Goal: Transaction & Acquisition: Obtain resource

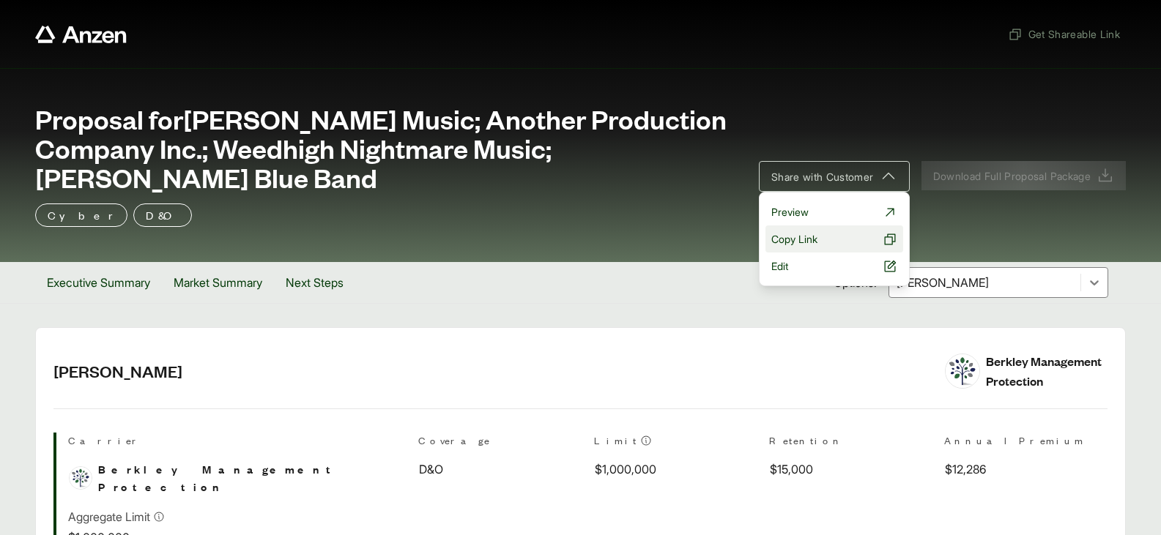
click at [806, 236] on span "Copy Link" at bounding box center [794, 238] width 46 height 15
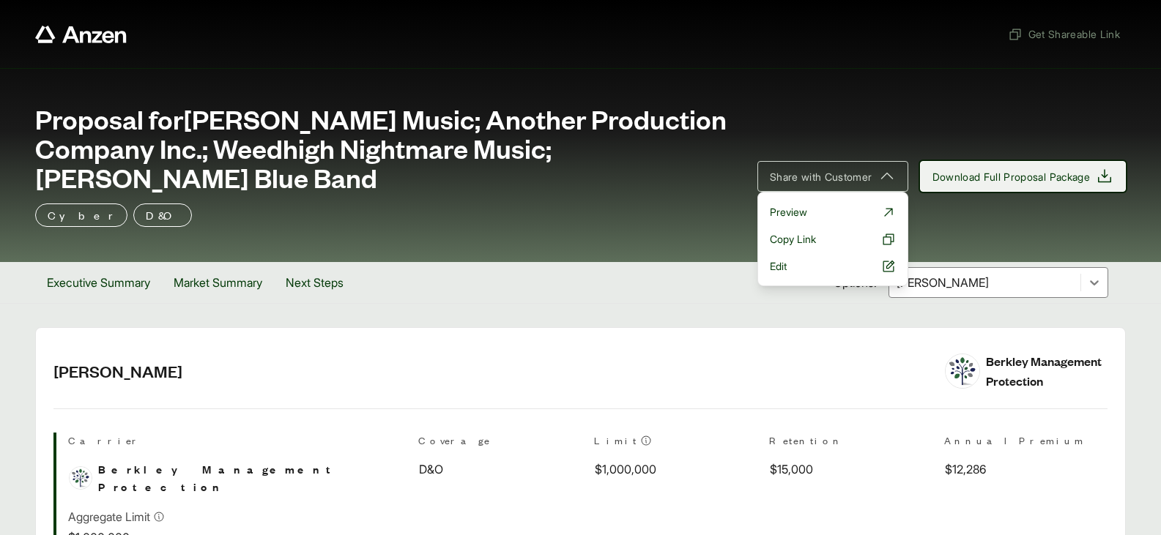
click at [1017, 175] on span "Download Full Proposal Package" at bounding box center [1011, 176] width 158 height 15
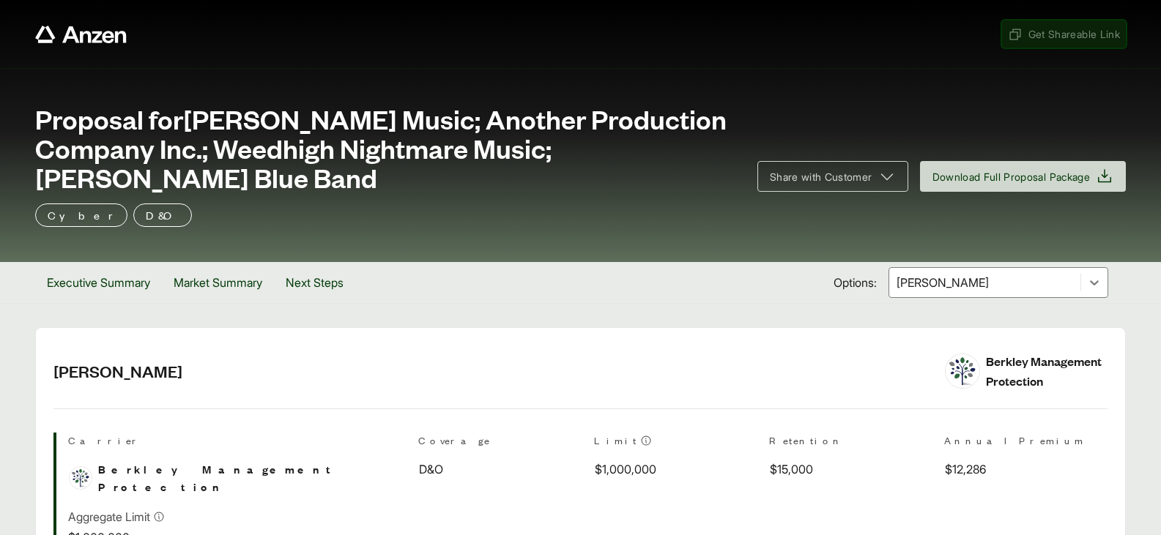
click at [1046, 33] on span "Get Shareable Link" at bounding box center [1064, 33] width 112 height 15
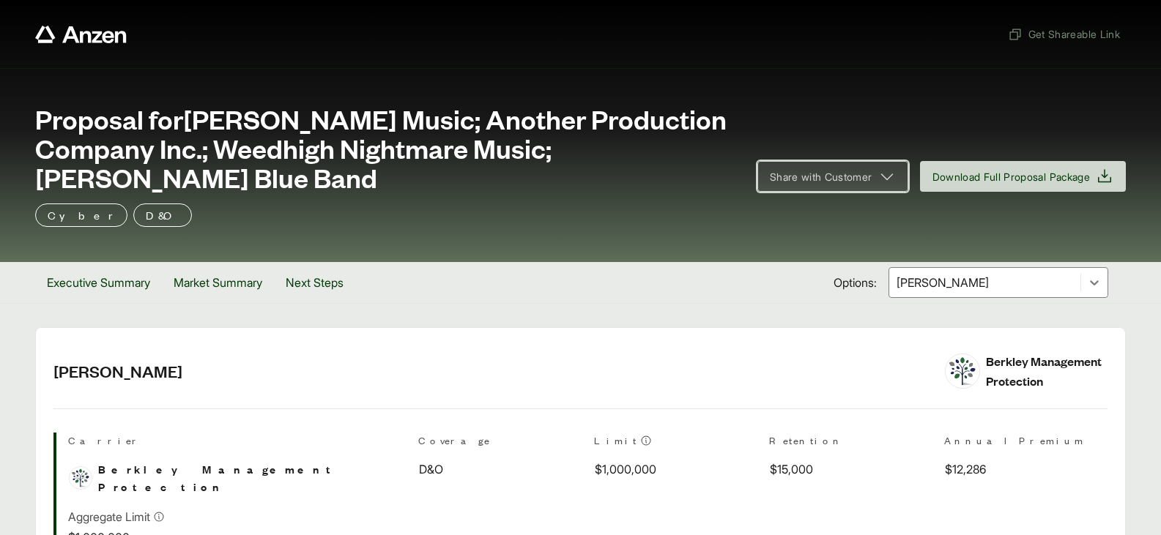
click at [881, 178] on icon at bounding box center [887, 177] width 18 height 18
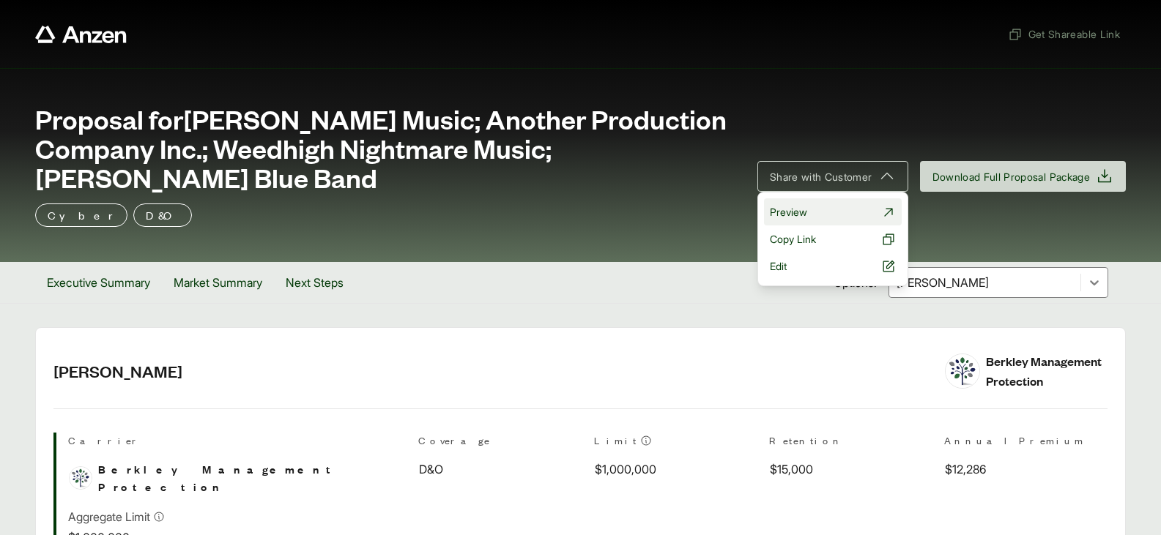
click at [807, 218] on link "Preview" at bounding box center [833, 211] width 138 height 27
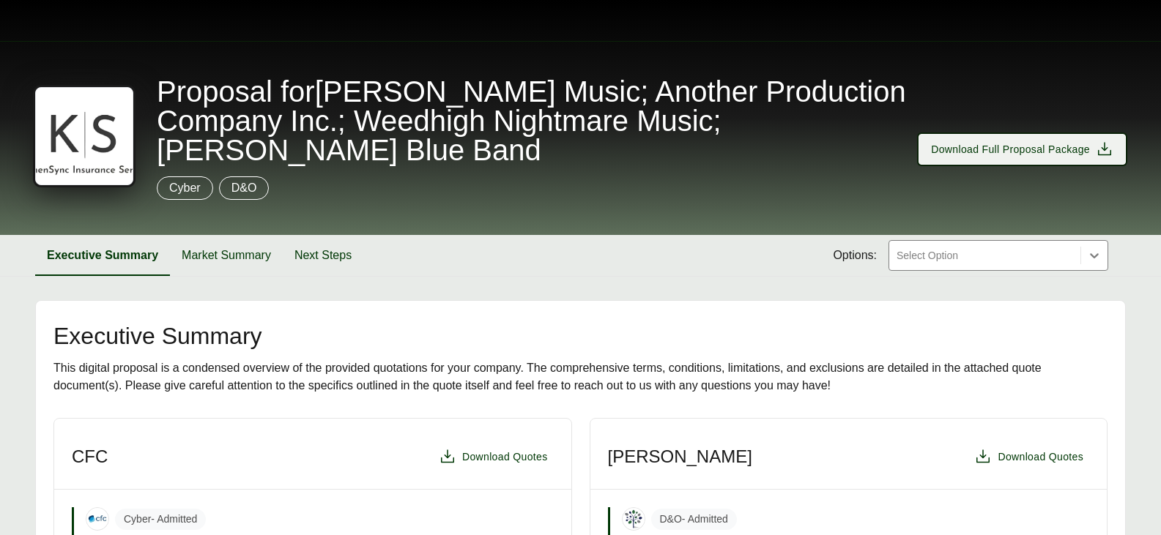
click at [1066, 156] on span "Download Full Proposal Package" at bounding box center [1010, 149] width 159 height 15
click at [965, 255] on div at bounding box center [984, 256] width 179 height 18
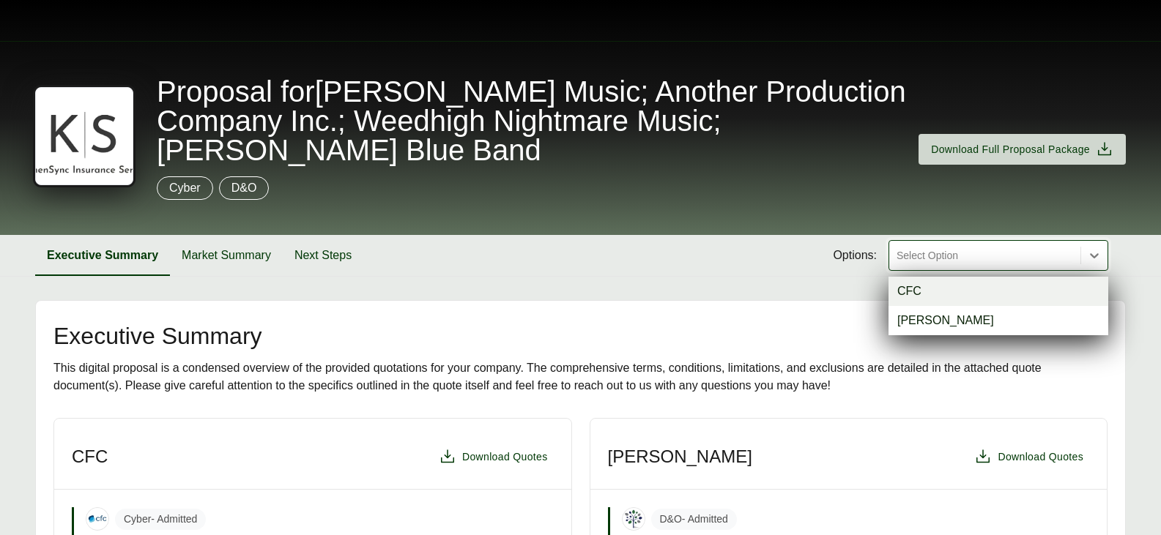
click at [779, 176] on div "Proposal for Gregg Rolie Music; Another Production Company Inc.; Weedhigh Night…" at bounding box center [580, 127] width 1091 height 100
